Goal: Find specific page/section: Find specific page/section

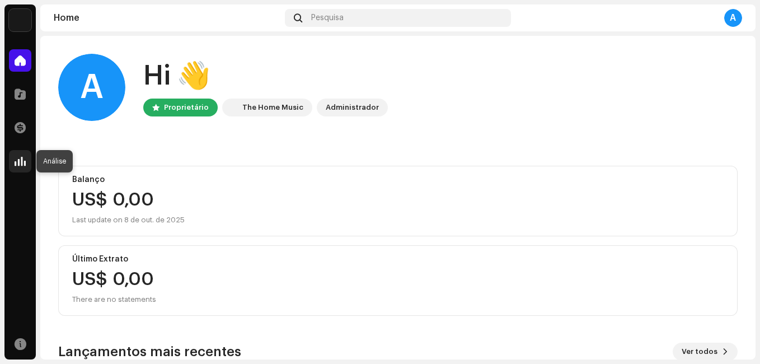
click at [21, 159] on span at bounding box center [20, 161] width 11 height 9
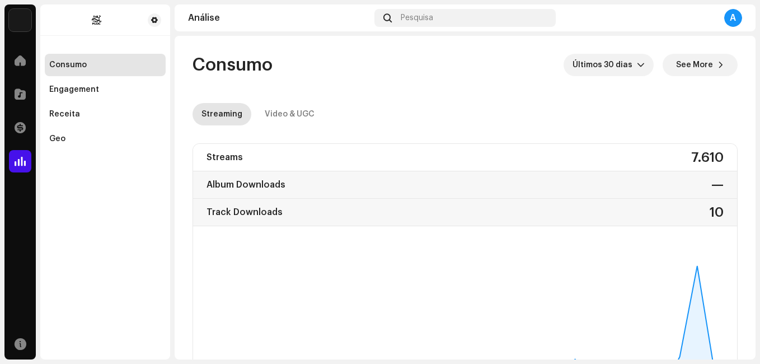
click at [491, 110] on div "Streaming Video & UGC" at bounding box center [464, 114] width 545 height 22
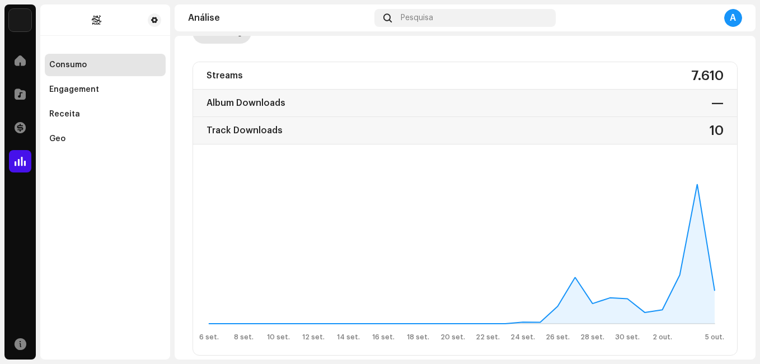
scroll to position [89, 0]
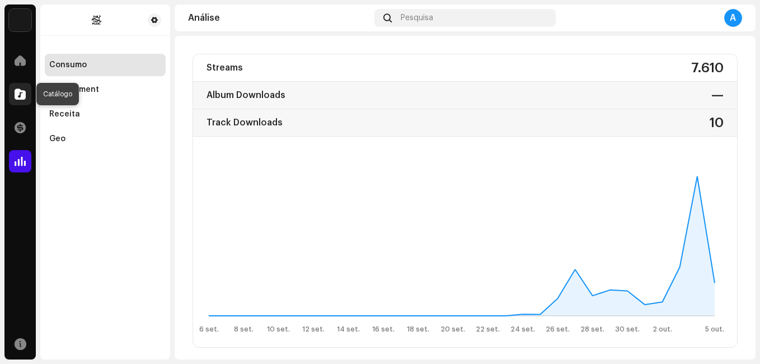
click at [25, 102] on div at bounding box center [20, 94] width 22 height 22
